Goal: Task Accomplishment & Management: Manage account settings

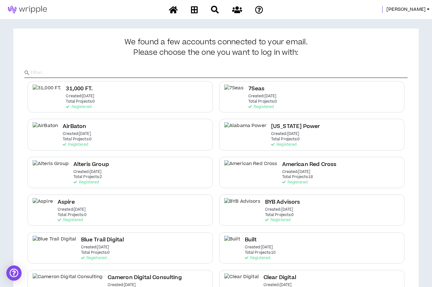
click at [304, 72] on input "text" at bounding box center [219, 72] width 377 height 9
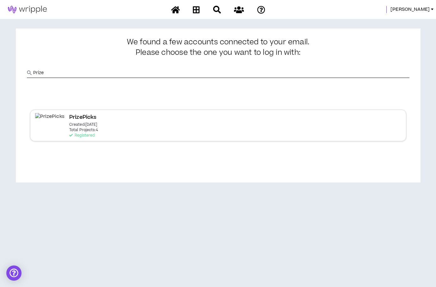
type input "Prize"
click at [82, 126] on p "Created: [DATE]" at bounding box center [83, 124] width 28 height 4
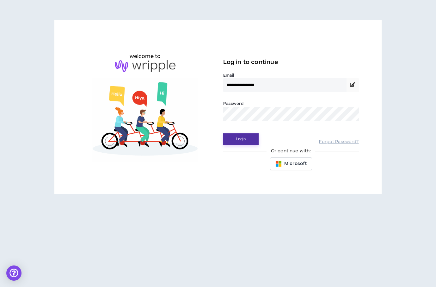
click at [228, 139] on button "Login" at bounding box center [240, 139] width 35 height 12
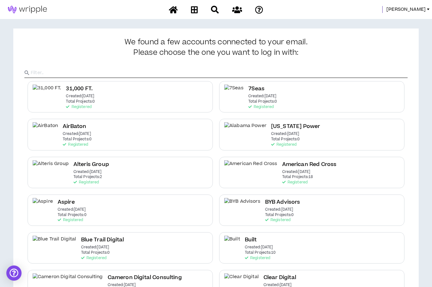
click at [282, 70] on input "text" at bounding box center [219, 72] width 377 height 9
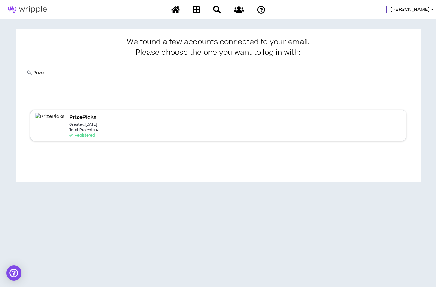
type input "Prize"
click at [85, 129] on div "PrizePicks Created: [DATE] Total Projects: 4 Registered" at bounding box center [83, 125] width 29 height 24
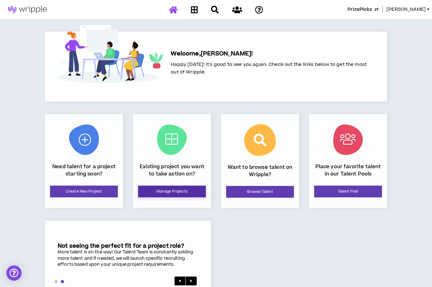
click at [155, 187] on link "Manage Projects" at bounding box center [172, 191] width 68 height 12
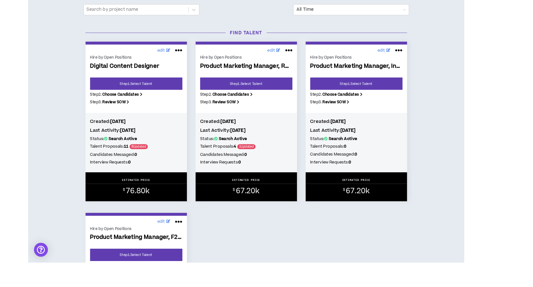
scroll to position [62, 0]
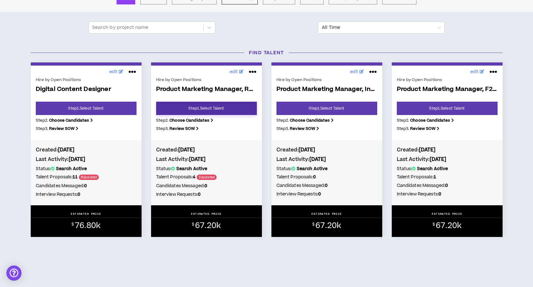
click at [198, 108] on link "Step 1 . Select Talent" at bounding box center [206, 108] width 101 height 13
